Goal: Find specific page/section: Find specific page/section

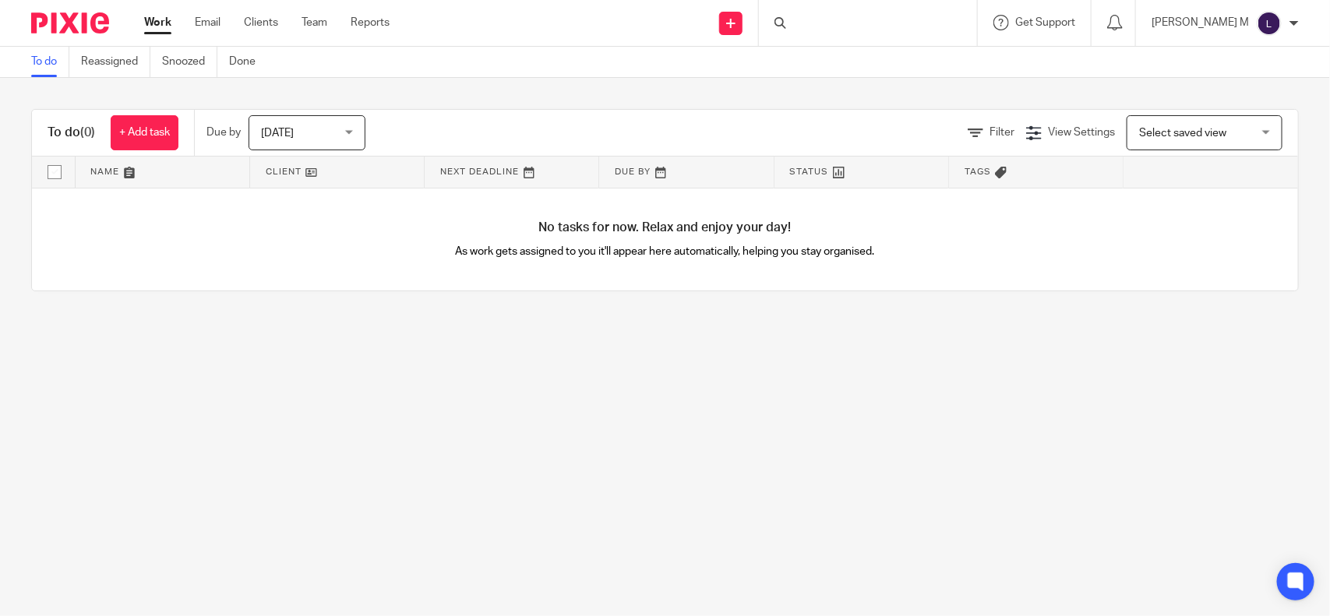
click at [832, 26] on div at bounding box center [868, 23] width 218 height 46
click at [827, 21] on input "Search" at bounding box center [860, 26] width 140 height 14
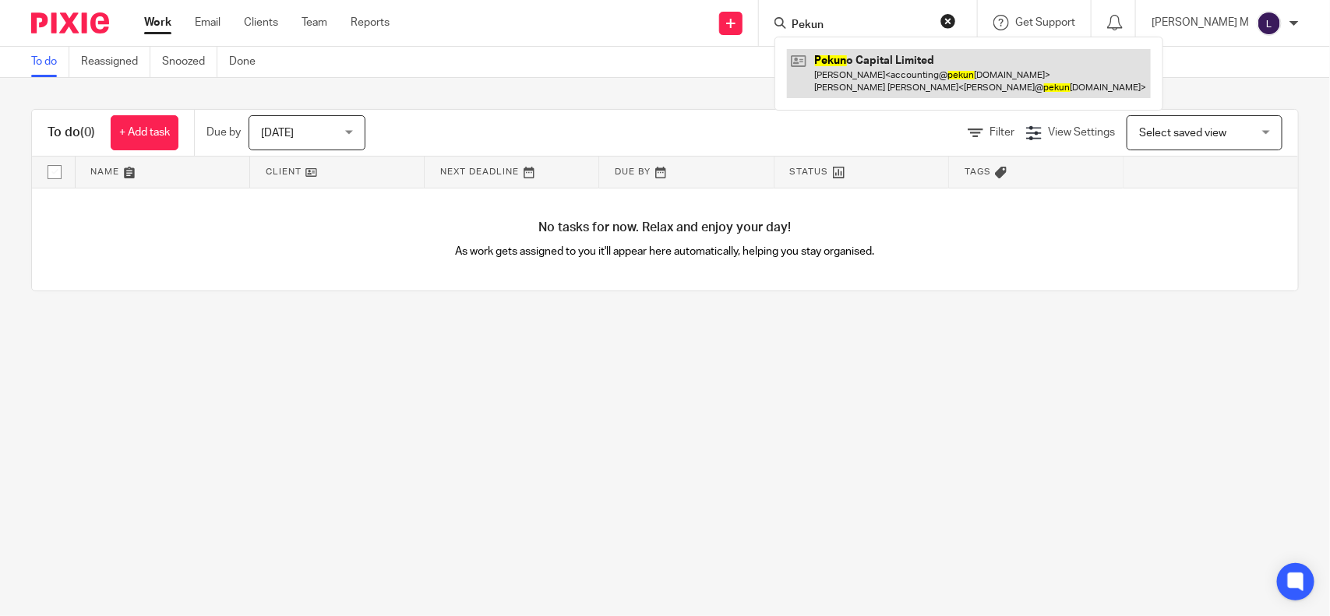
type input "Pekun"
click at [883, 51] on link at bounding box center [969, 73] width 364 height 48
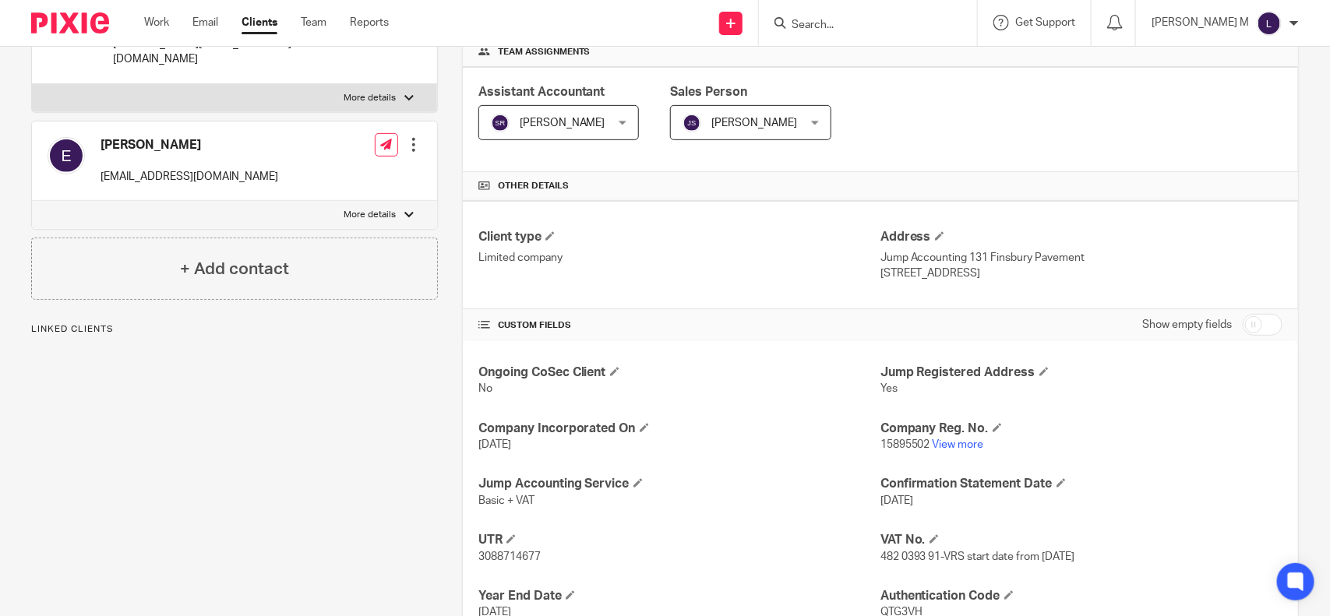
scroll to position [246, 0]
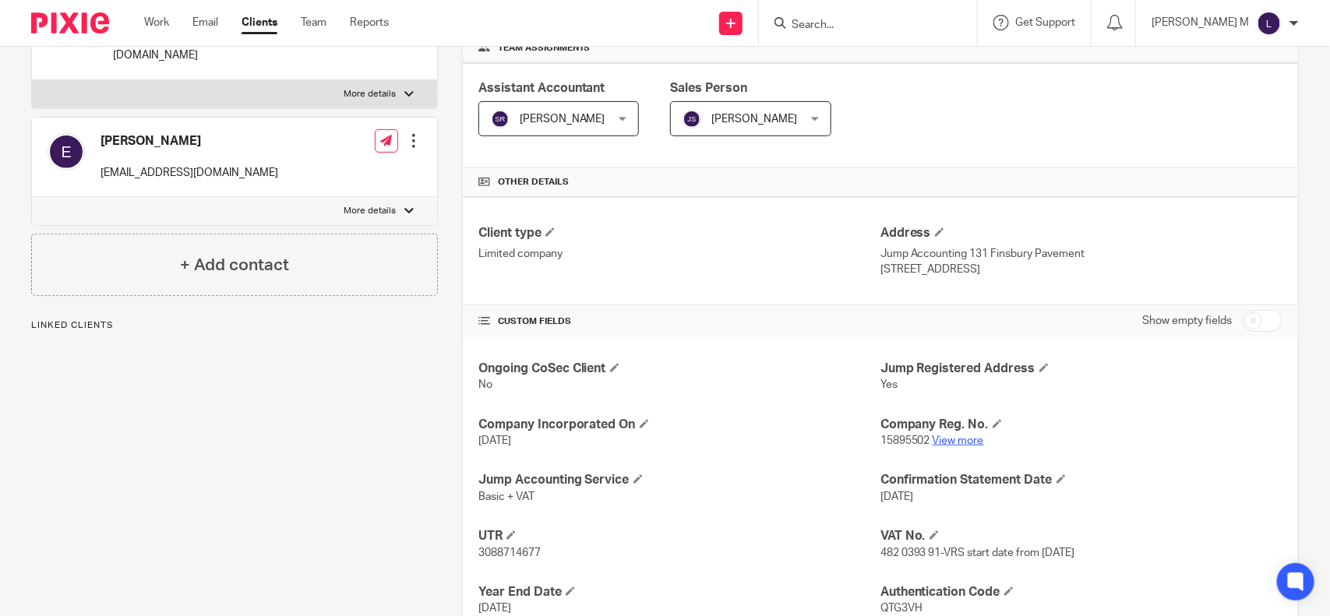
click at [953, 445] on link "View more" at bounding box center [958, 441] width 51 height 11
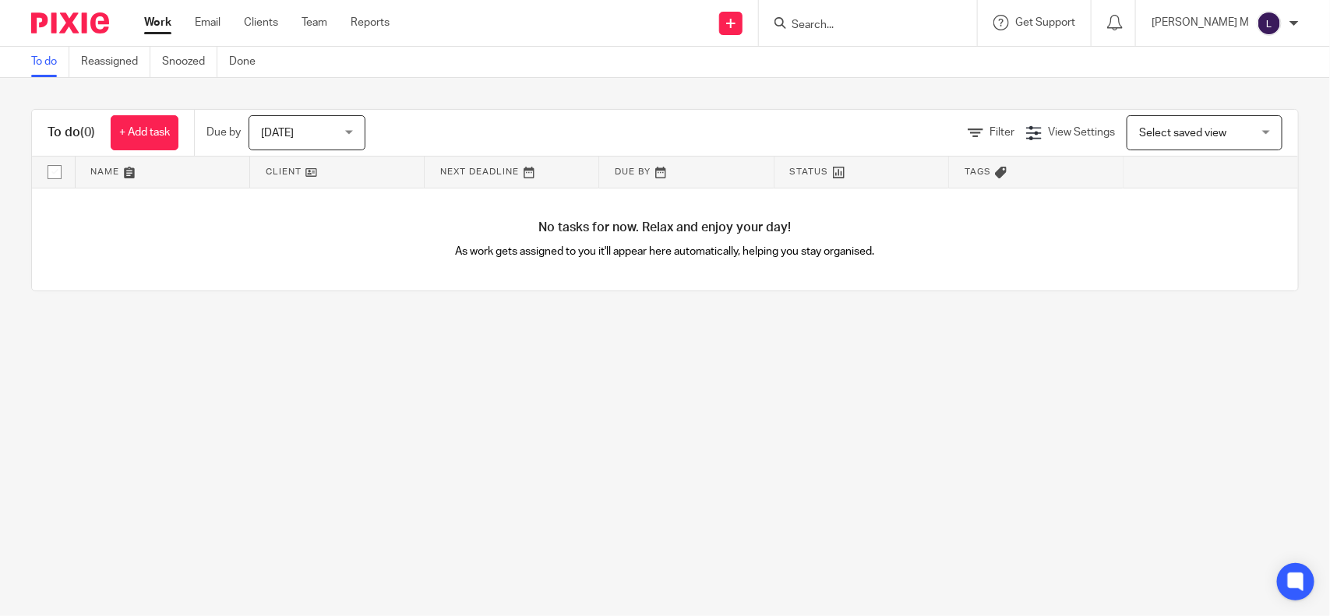
click at [832, 27] on input "Search" at bounding box center [860, 26] width 140 height 14
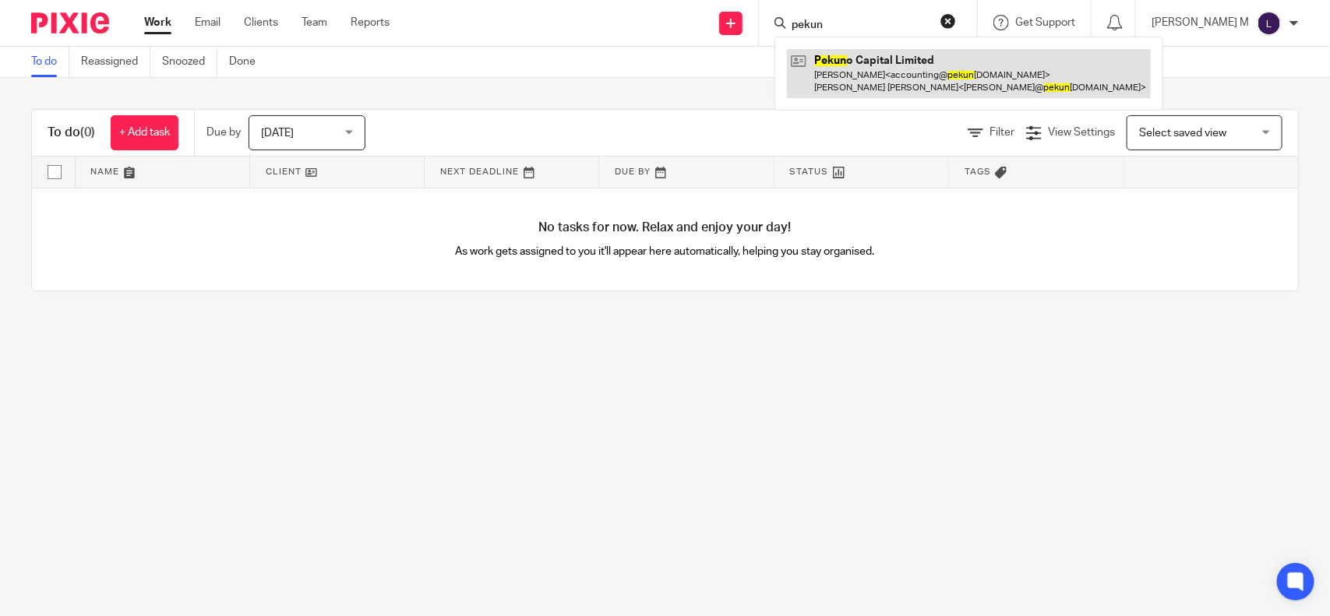
type input "pekun"
click at [920, 65] on link at bounding box center [969, 73] width 364 height 48
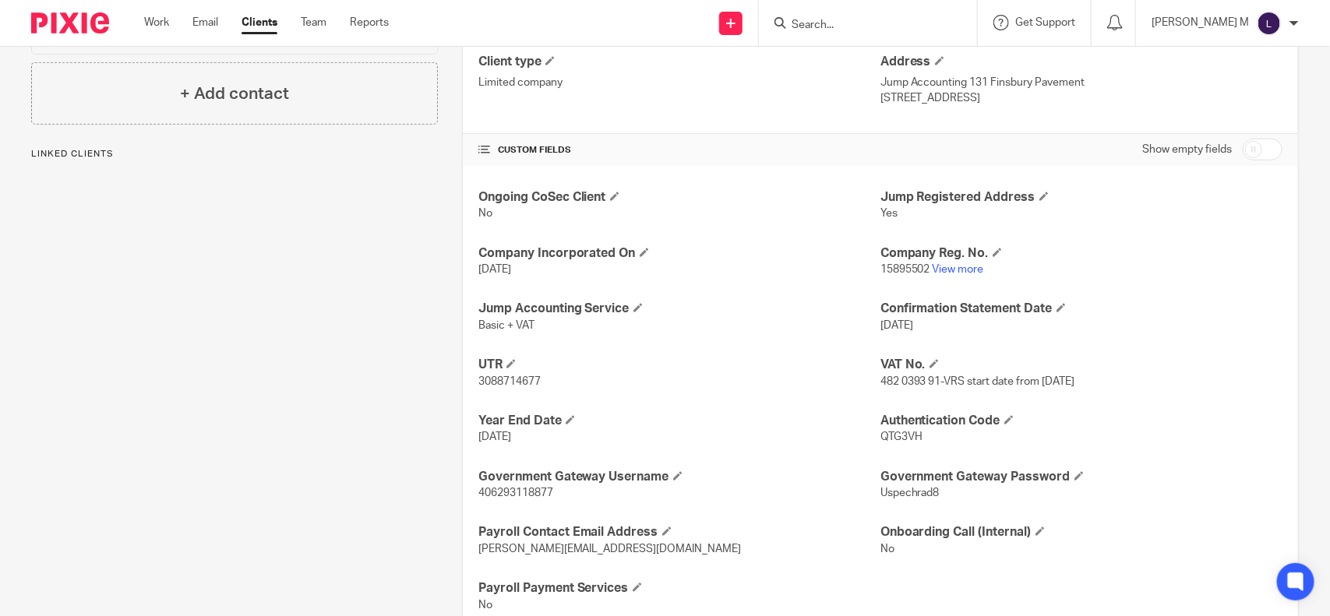
scroll to position [469, 0]
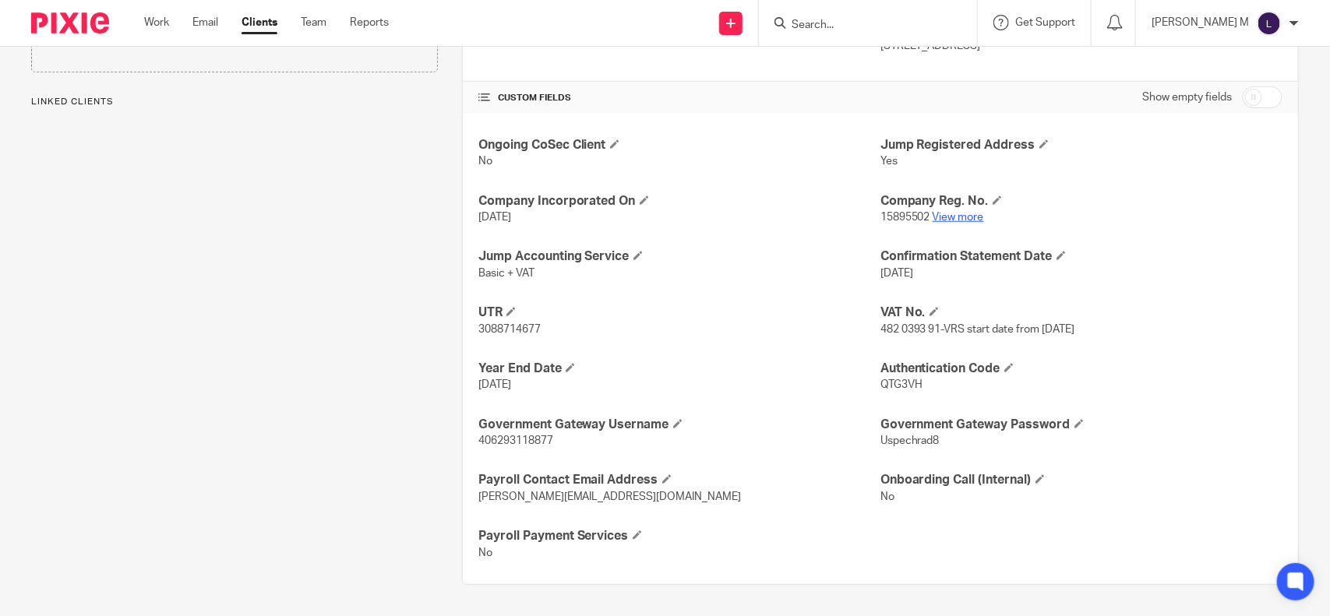
click at [953, 217] on link "View more" at bounding box center [958, 217] width 51 height 11
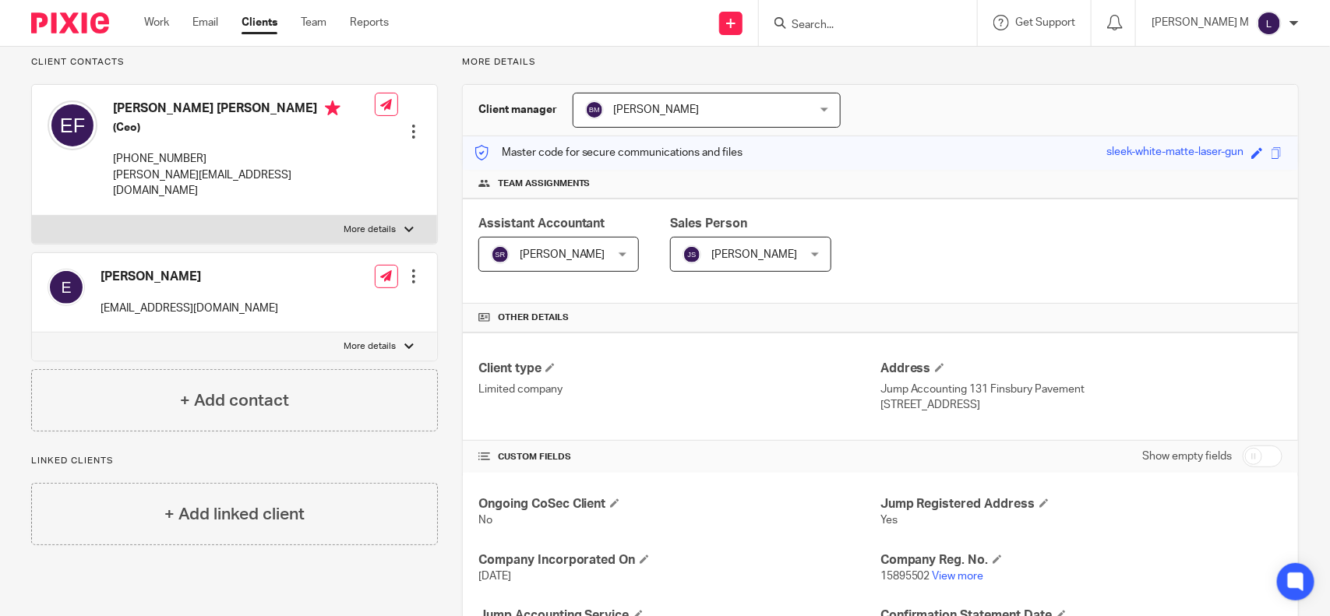
scroll to position [0, 0]
